Goal: Find specific page/section: Find specific page/section

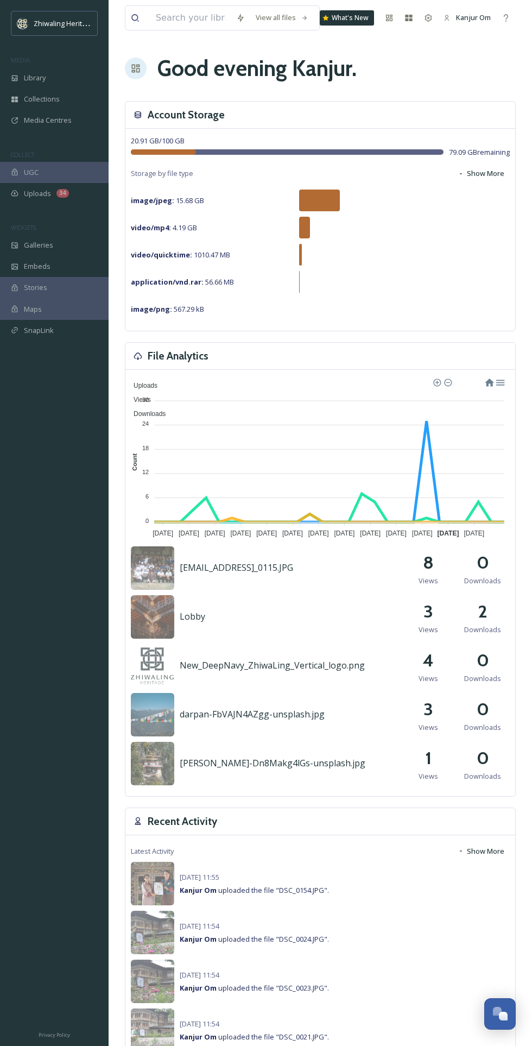
click at [46, 73] on div "Library" at bounding box center [54, 77] width 109 height 21
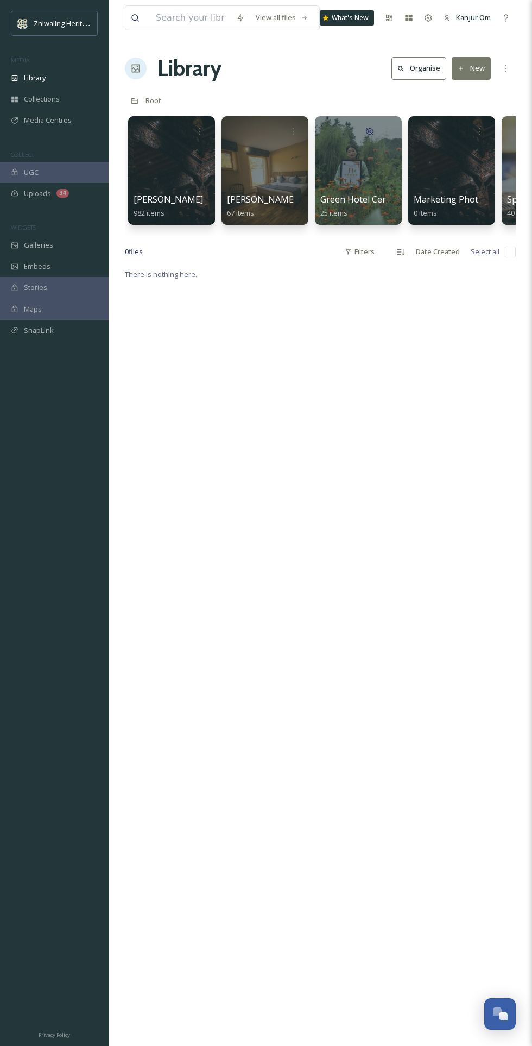
click at [51, 120] on span "Media Centres" at bounding box center [48, 120] width 48 height 10
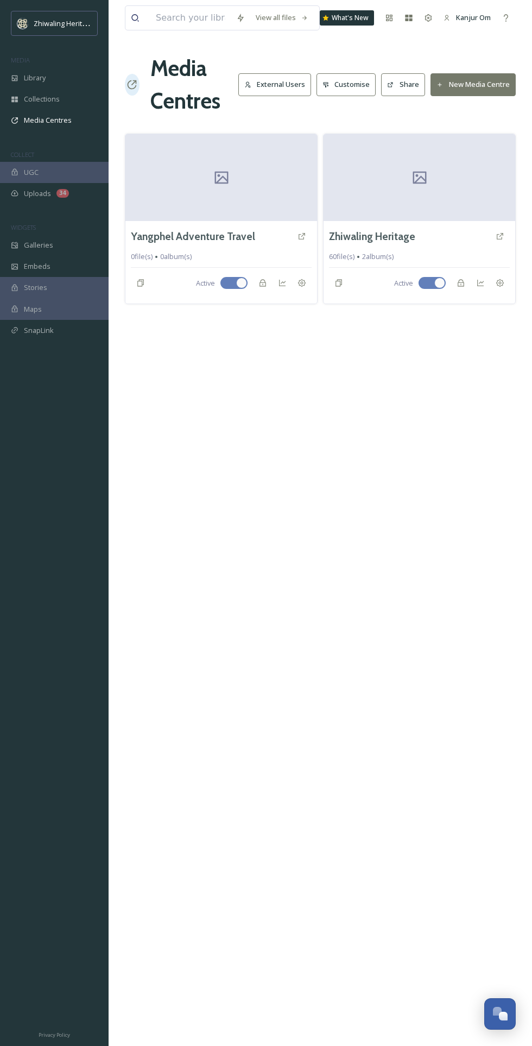
click at [255, 178] on div at bounding box center [221, 177] width 192 height 87
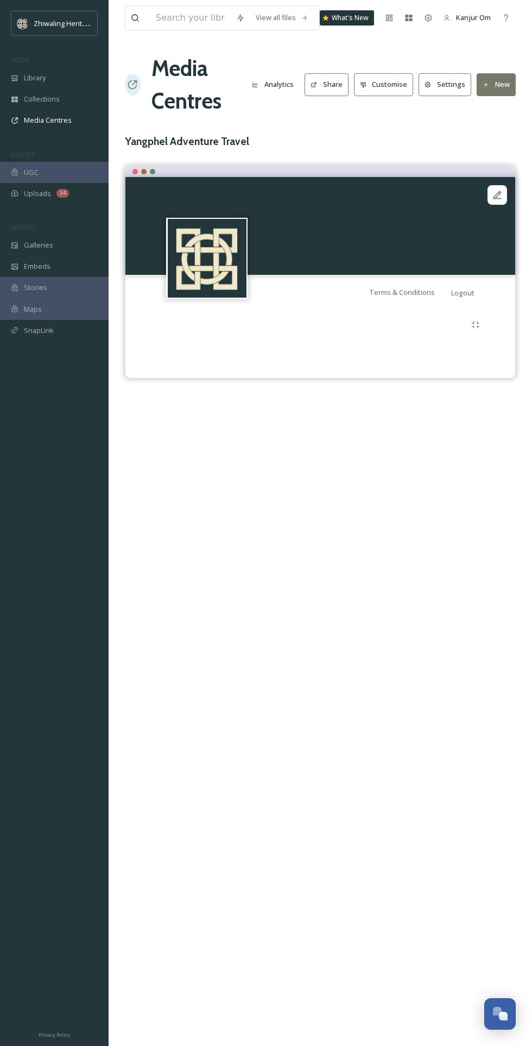
click at [214, 290] on img at bounding box center [207, 258] width 79 height 79
click at [203, 268] on img at bounding box center [207, 258] width 79 height 79
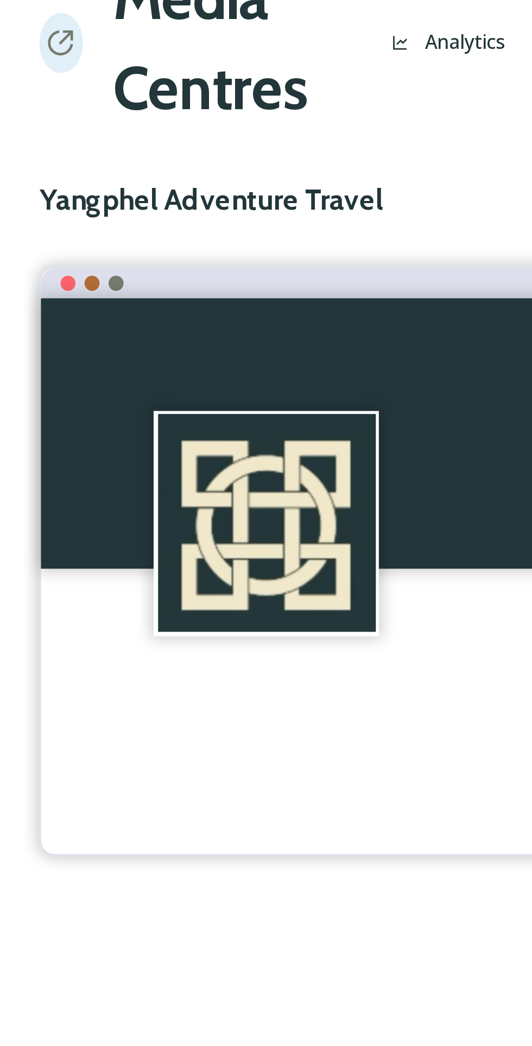
click at [190, 159] on div "View all files What's New Kanjur Om Media Centres Analytics Share Customise Set…" at bounding box center [321, 523] width 424 height 1046
click at [212, 269] on img at bounding box center [207, 258] width 79 height 79
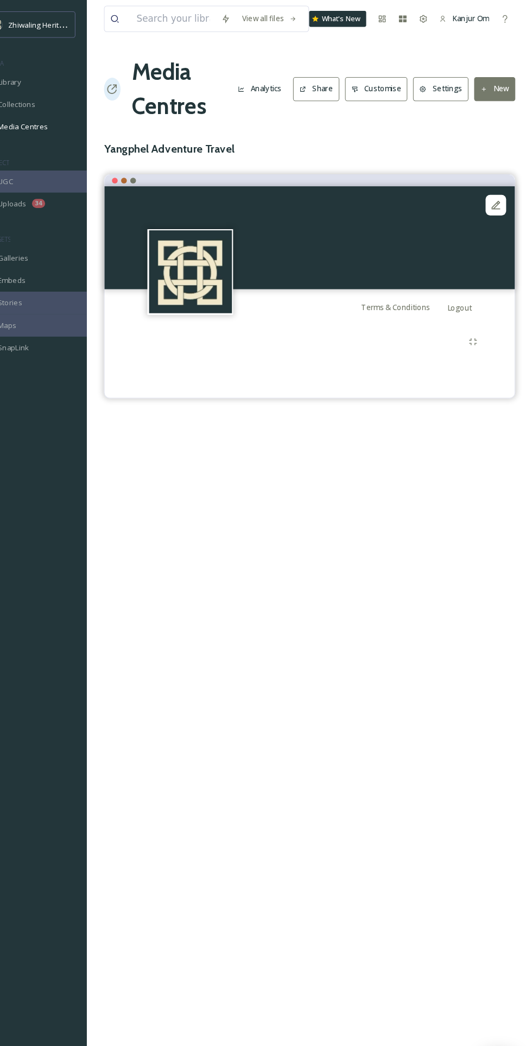
click at [498, 194] on icon at bounding box center [497, 195] width 11 height 11
click at [236, 578] on div "View all files What's New Kanjur Om Media Centres Analytics Share Customise Set…" at bounding box center [321, 523] width 424 height 1046
click at [498, 193] on icon at bounding box center [498, 195] width 8 height 8
click at [230, 639] on div "View all files What's New Kanjur Om Media Centres Analytics Share Customise Set…" at bounding box center [321, 523] width 424 height 1046
click at [392, 80] on button "Customise" at bounding box center [384, 84] width 60 height 22
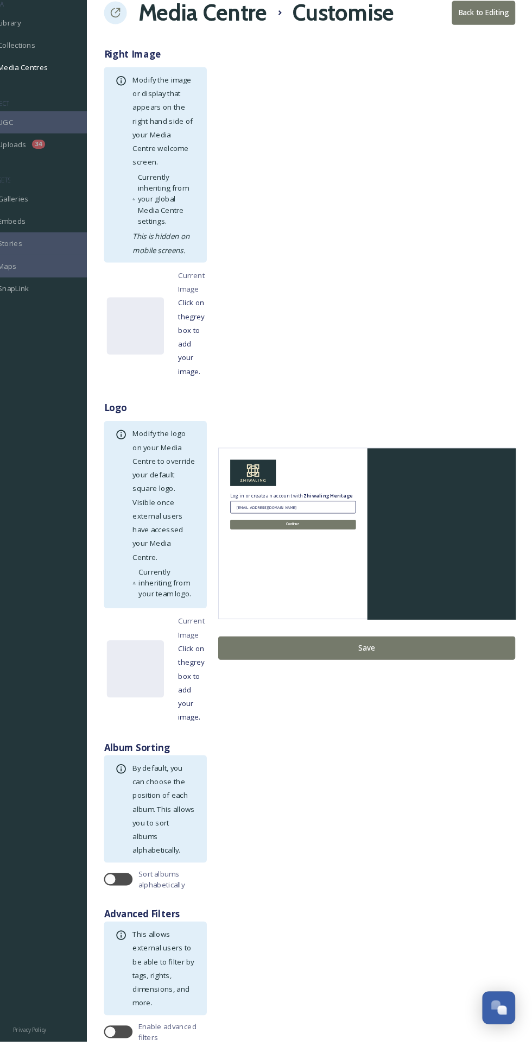
click at [263, 508] on img at bounding box center [266, 505] width 43 height 25
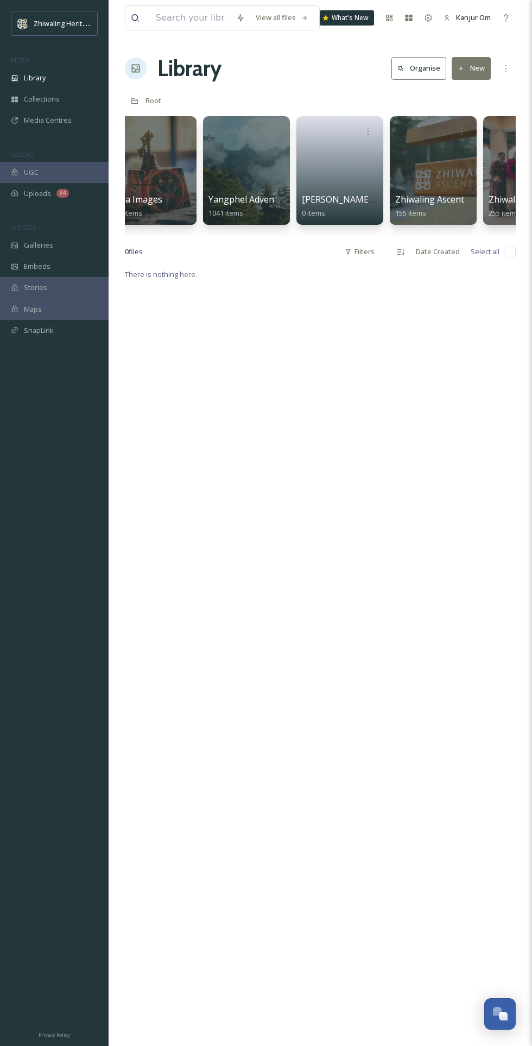
scroll to position [0, 423]
